Goal: Information Seeking & Learning: Check status

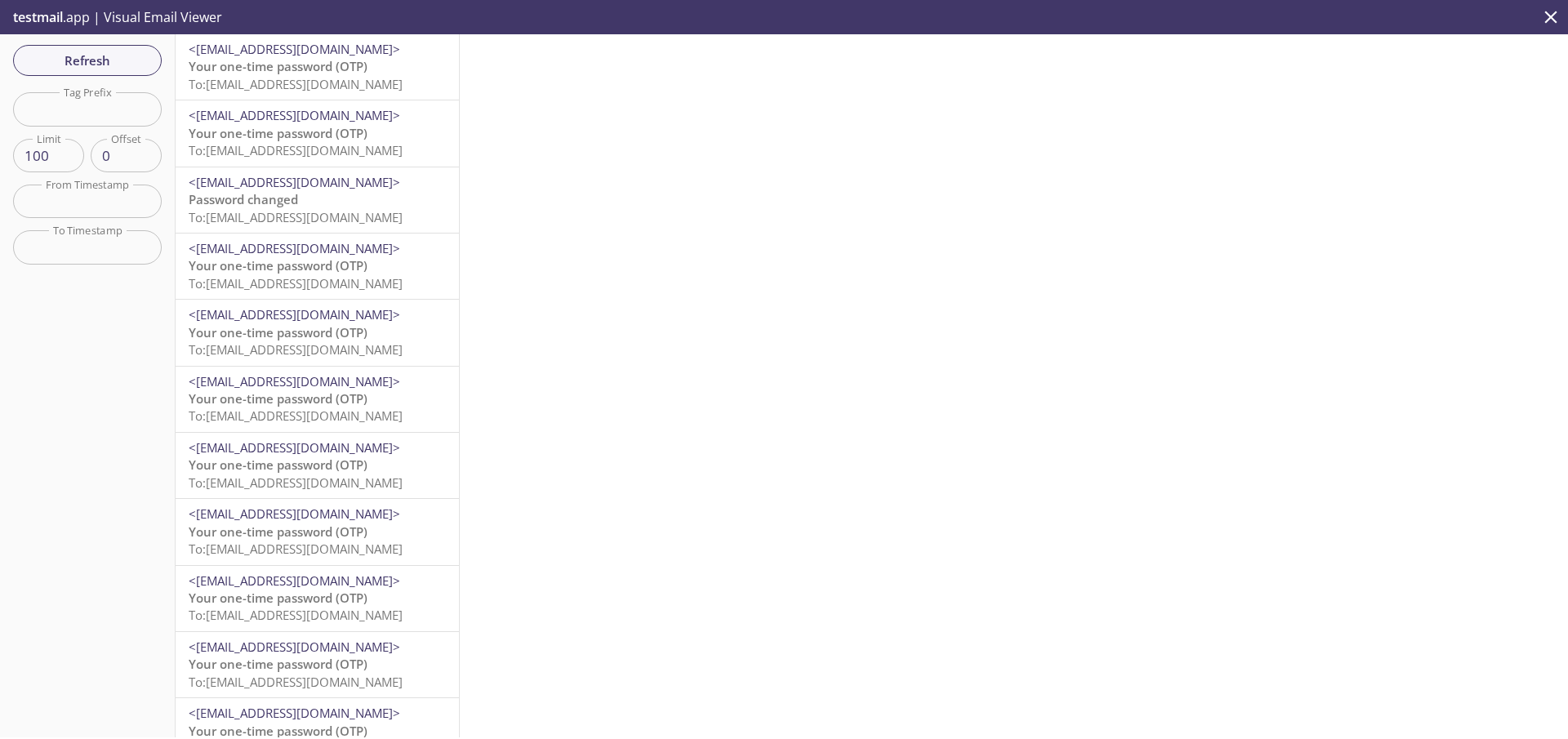
click at [282, 77] on span "To: [EMAIL_ADDRESS][DOMAIN_NAME]" at bounding box center [295, 83] width 214 height 16
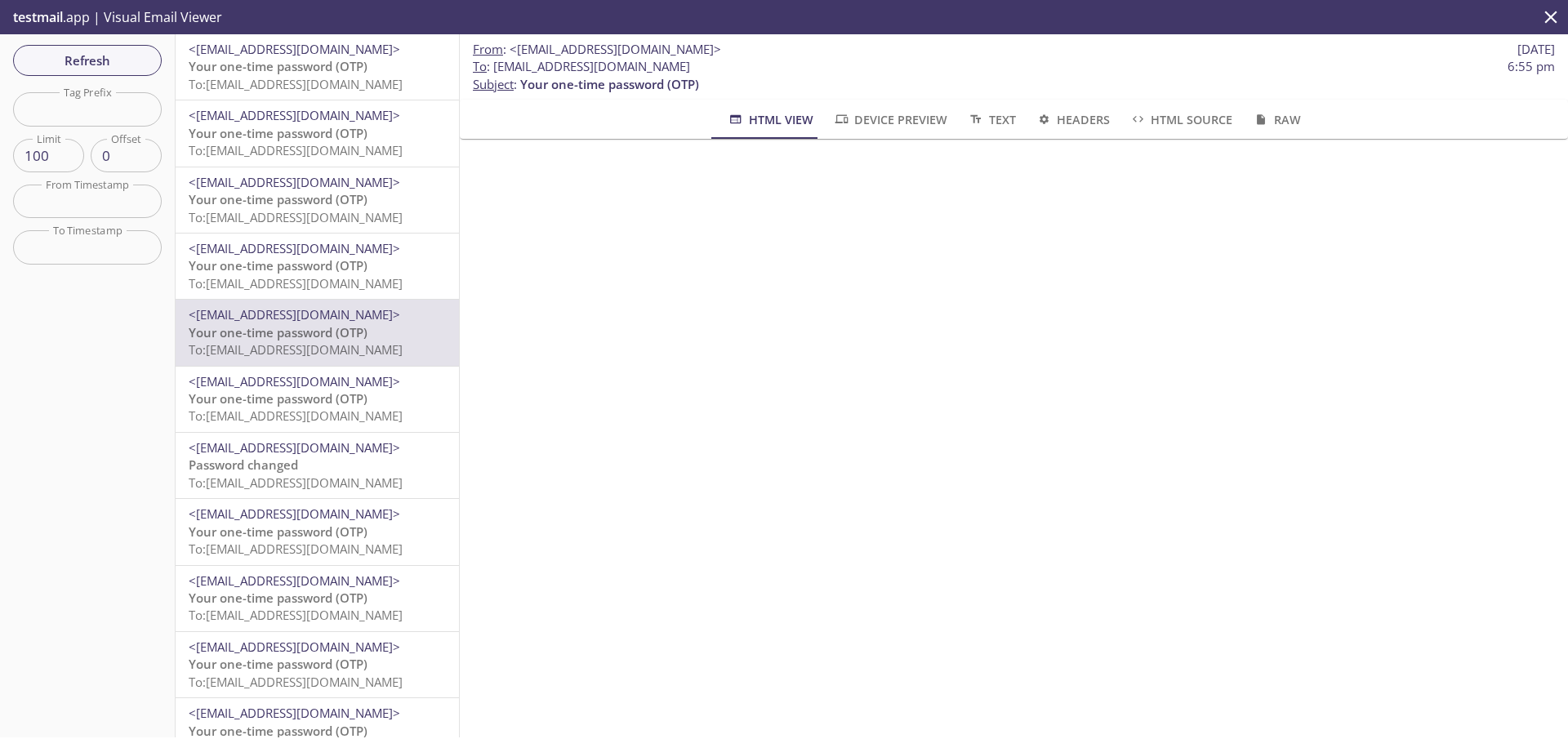
click at [327, 70] on span "Your one-time password (OTP)" at bounding box center [278, 65] width 178 height 16
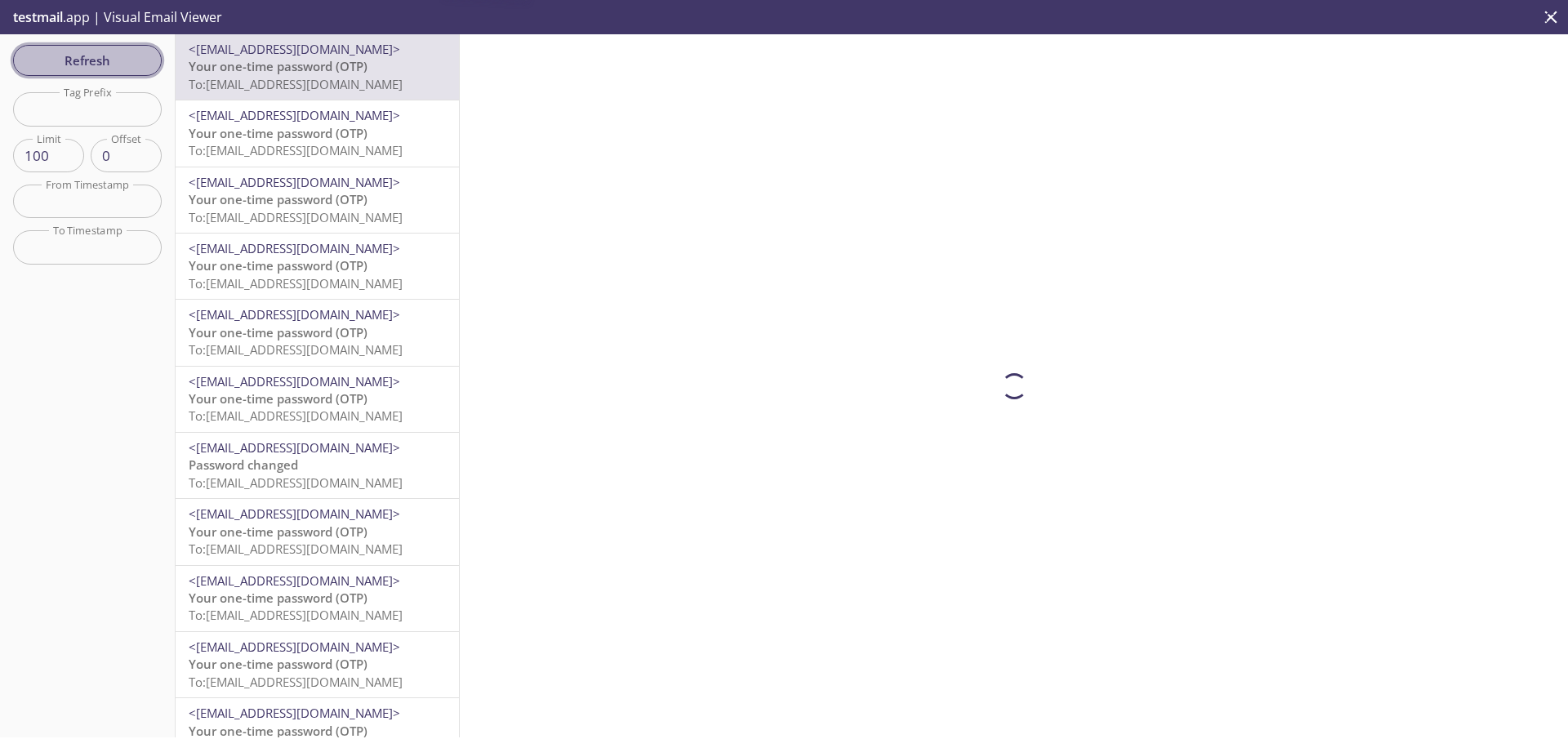
click at [96, 60] on span "Refresh" at bounding box center [87, 60] width 122 height 21
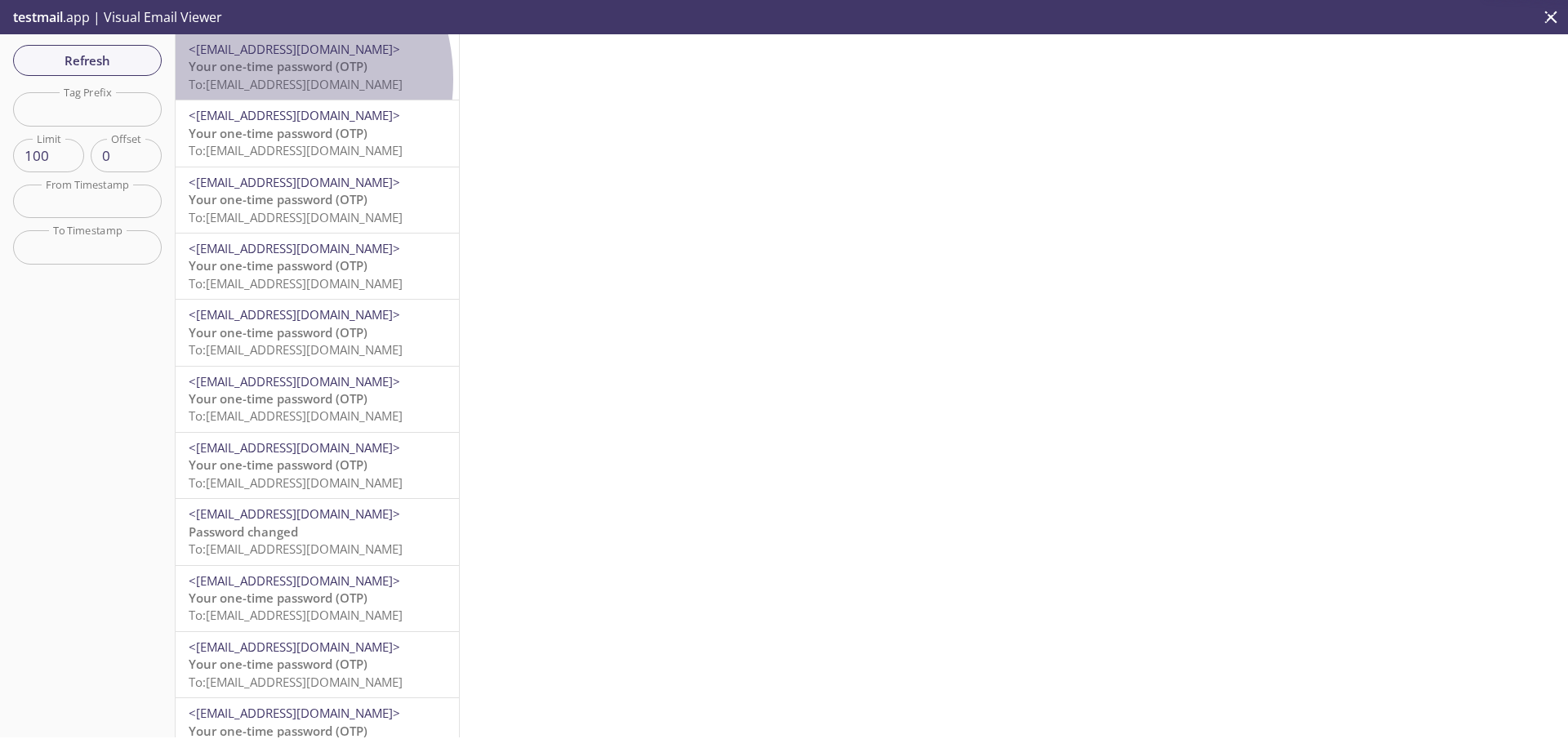
click at [256, 79] on span "To: [EMAIL_ADDRESS][DOMAIN_NAME]" at bounding box center [295, 83] width 214 height 16
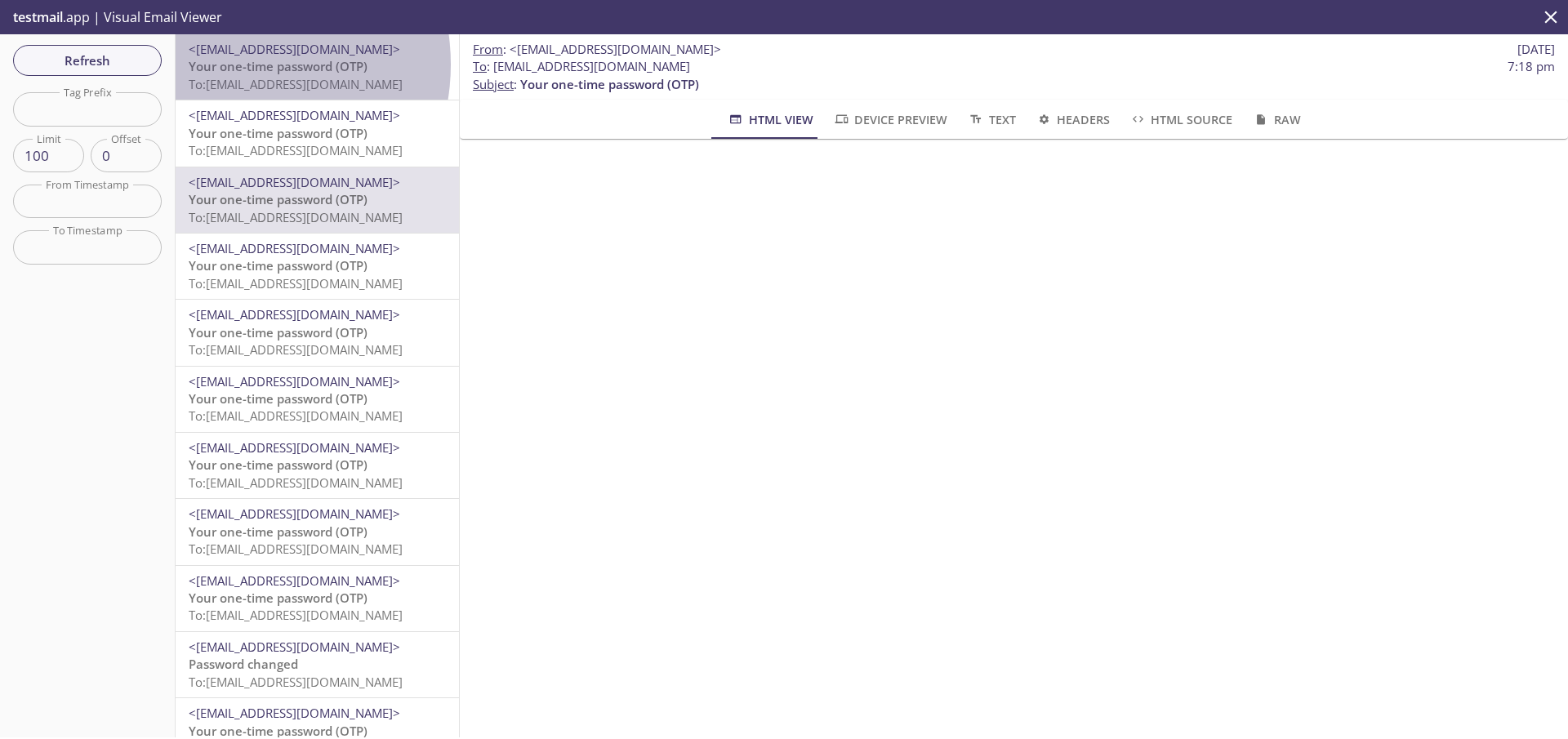
click at [232, 64] on span "Your one-time password (OTP)" at bounding box center [278, 65] width 178 height 16
click at [221, 65] on span "Your one-time password (OTP)" at bounding box center [278, 65] width 178 height 16
